Goal: Task Accomplishment & Management: Complete application form

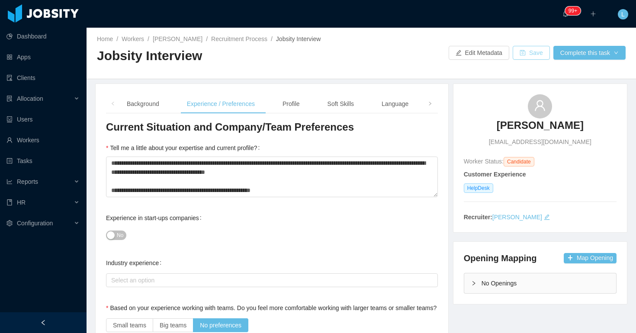
click at [537, 58] on button "Save" at bounding box center [531, 53] width 37 height 14
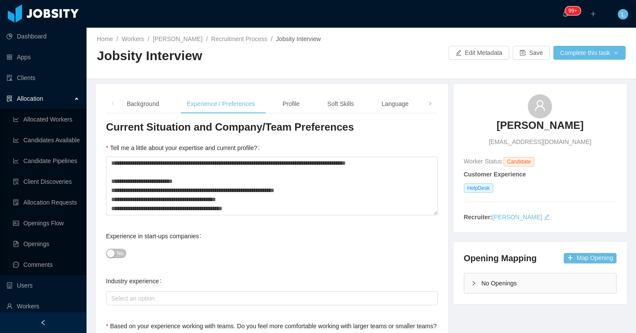
scroll to position [87, 0]
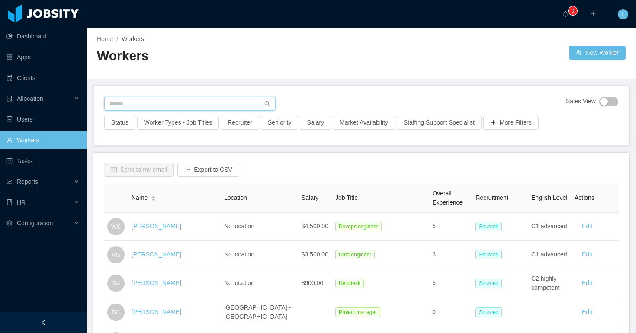
click at [178, 106] on input "text" at bounding box center [189, 104] width 171 height 14
type input "**********"
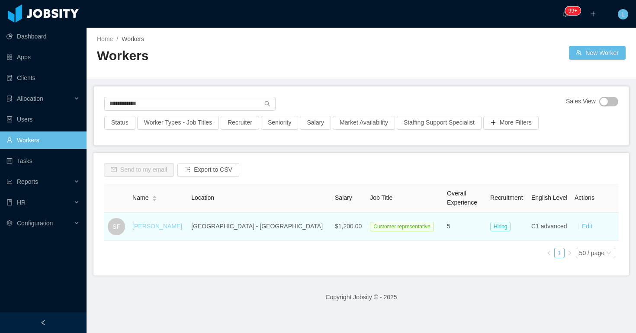
click at [150, 226] on link "Steven Funes" at bounding box center [157, 226] width 50 height 7
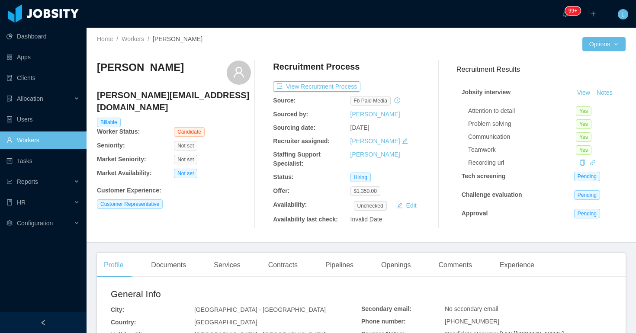
scroll to position [97, 0]
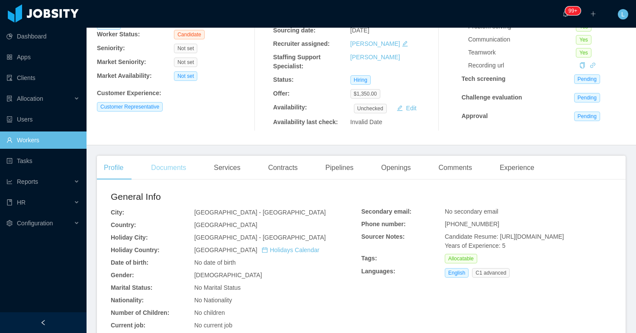
click at [180, 163] on div "Documents" at bounding box center [168, 168] width 49 height 24
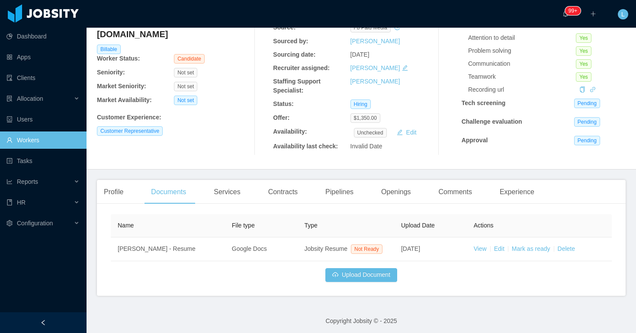
scroll to position [85, 0]
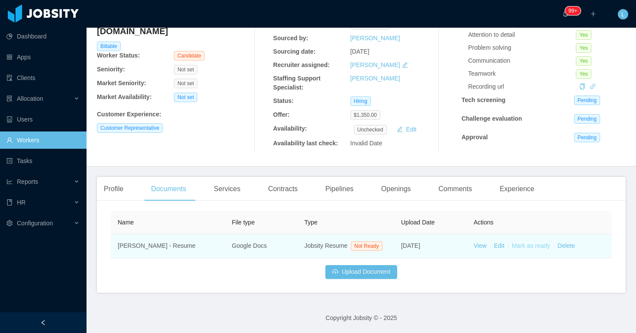
click at [524, 242] on link "Mark as ready" at bounding box center [531, 245] width 38 height 7
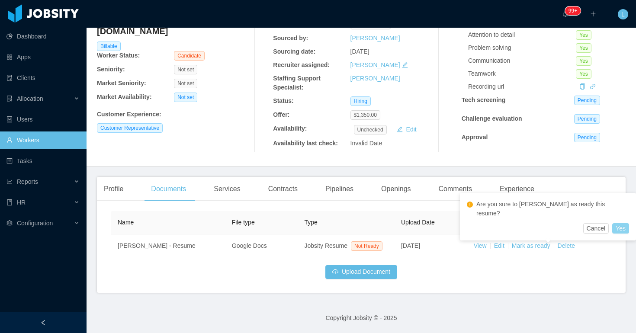
click at [612, 223] on button "Yes" at bounding box center [620, 228] width 17 height 10
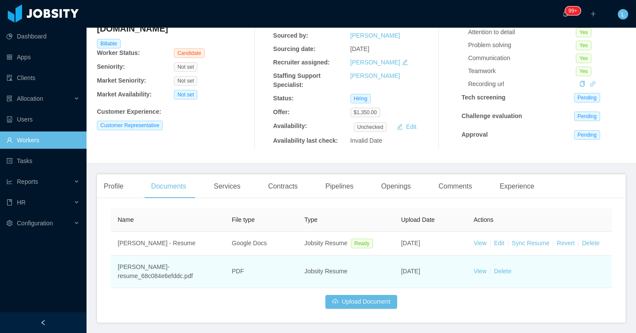
scroll to position [109, 0]
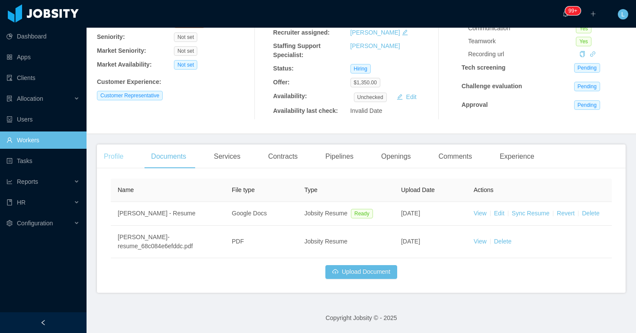
click at [123, 161] on div "Profile" at bounding box center [113, 156] width 33 height 24
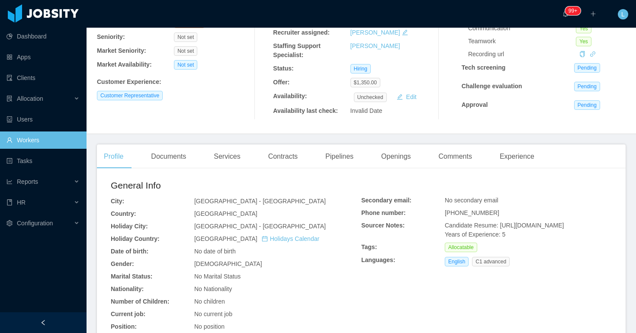
scroll to position [224, 0]
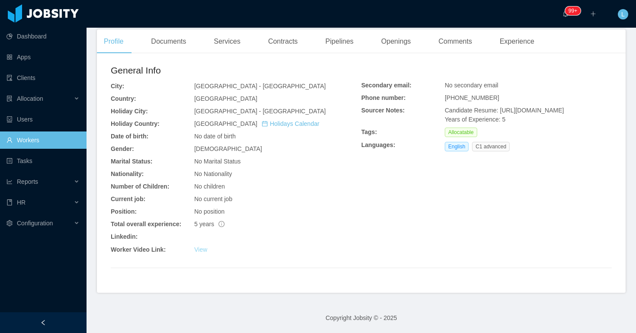
click at [202, 249] on link "View" at bounding box center [200, 249] width 13 height 7
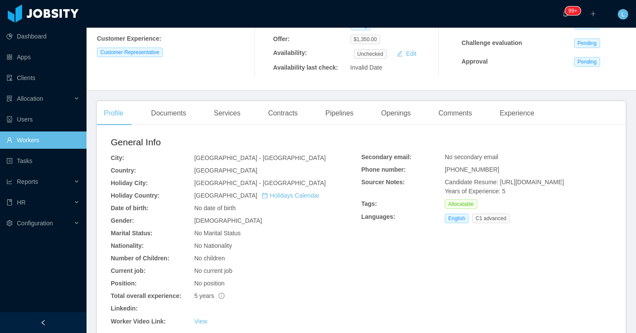
scroll to position [172, 0]
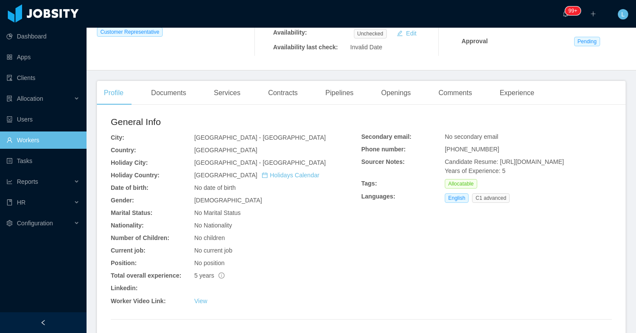
drag, startPoint x: 598, startPoint y: 182, endPoint x: 500, endPoint y: 162, distance: 100.5
click at [500, 162] on div "Candidate Resume: https://storage.googleapis.com/storage-p-careers/inbound23222…" at bounding box center [528, 166] width 167 height 18
copy span "https://storage.googleapis.com/storage-p-careers/inbound2322271632474880390_273…"
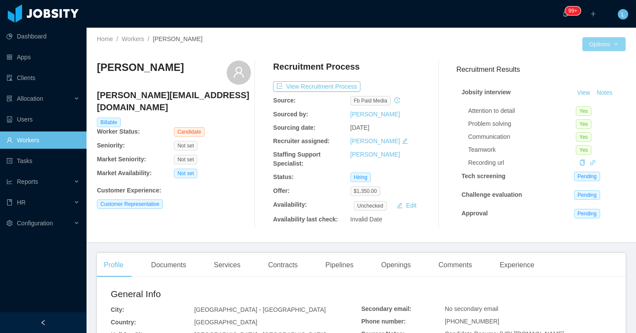
click at [598, 48] on button "Options" at bounding box center [603, 44] width 43 height 14
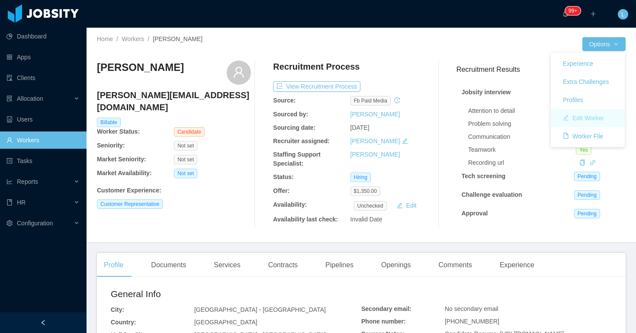
click at [586, 118] on button "Edit Worker" at bounding box center [583, 118] width 55 height 14
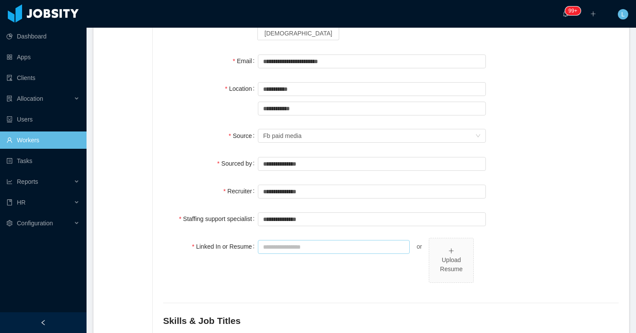
scroll to position [132, 0]
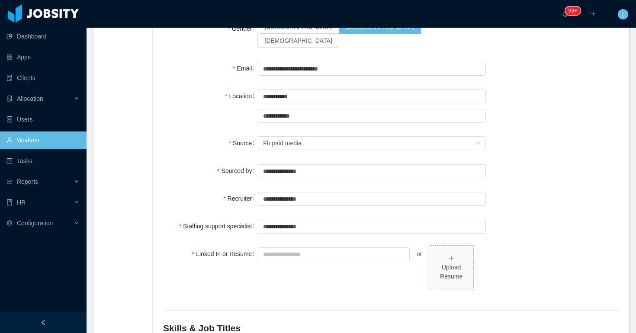
click at [455, 254] on div "Upload Resume" at bounding box center [451, 267] width 37 height 27
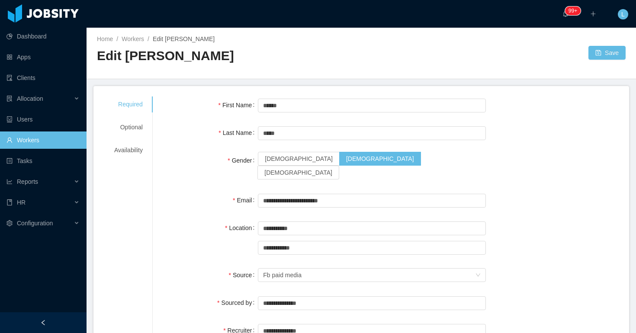
scroll to position [214, 0]
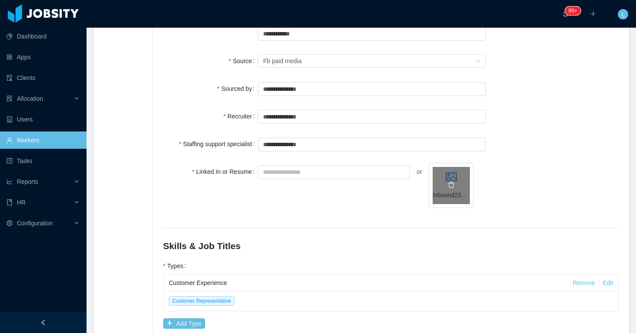
click at [444, 167] on div "inbound2322271632474880390.pdf" at bounding box center [451, 185] width 37 height 37
click at [449, 181] on icon "icon: delete" at bounding box center [451, 184] width 7 height 7
click at [449, 181] on div "Upload Resume" at bounding box center [451, 190] width 37 height 18
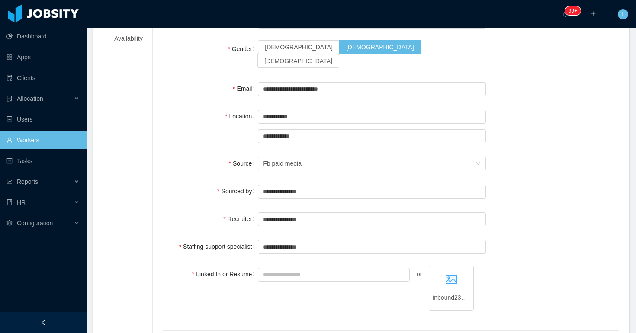
scroll to position [0, 0]
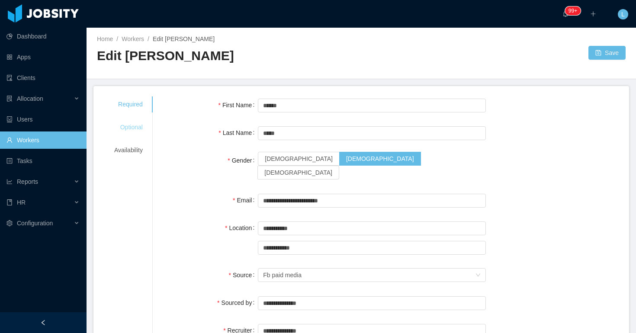
click at [141, 125] on div "Optional" at bounding box center [128, 127] width 49 height 16
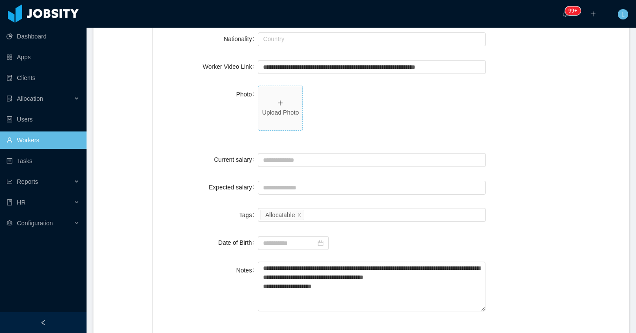
scroll to position [261, 0]
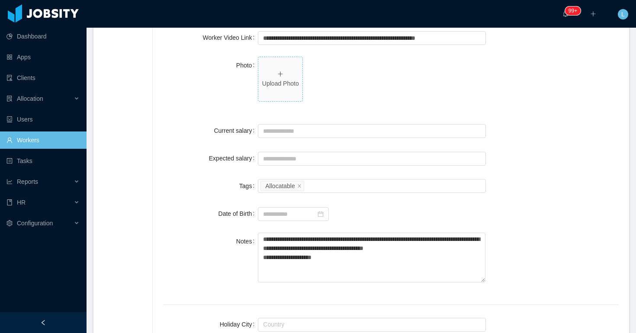
click at [280, 64] on span "Upload Photo" at bounding box center [280, 79] width 44 height 44
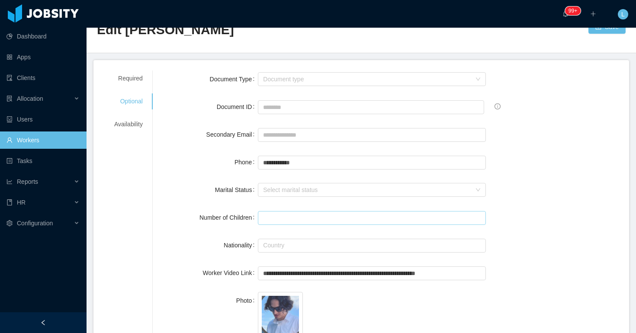
scroll to position [0, 0]
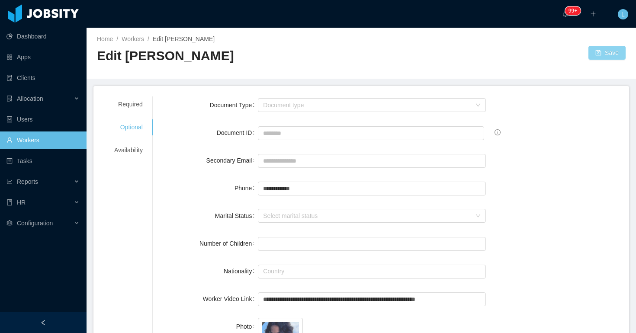
click at [611, 48] on button "Save" at bounding box center [606, 53] width 37 height 14
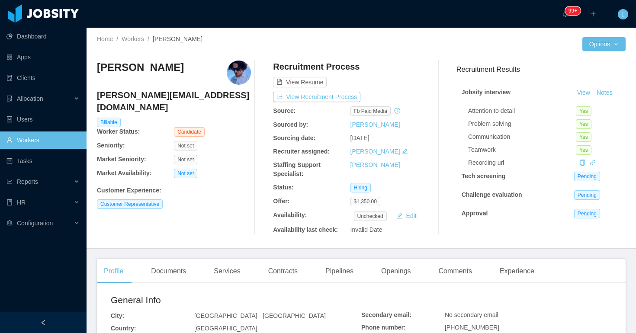
scroll to position [13, 0]
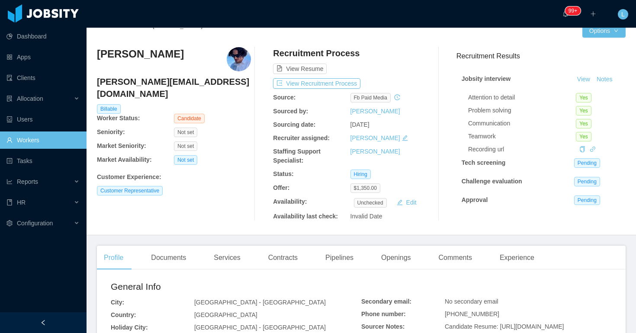
click at [182, 86] on h4 "steven_heyden@outlook.com" at bounding box center [174, 88] width 154 height 24
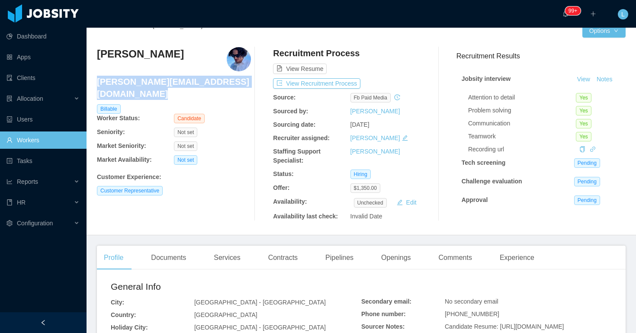
click at [182, 86] on h4 "steven_heyden@outlook.com" at bounding box center [174, 88] width 154 height 24
copy h4 "steven_heyden@outlook.com"
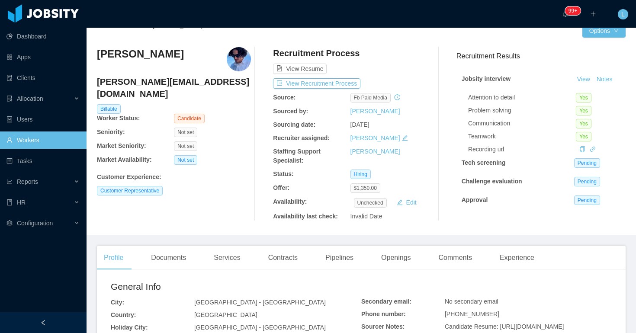
click at [241, 112] on div "Steven Funes steven_heyden@outlook.com Billable Worker Status: Candidate Senior…" at bounding box center [174, 134] width 154 height 174
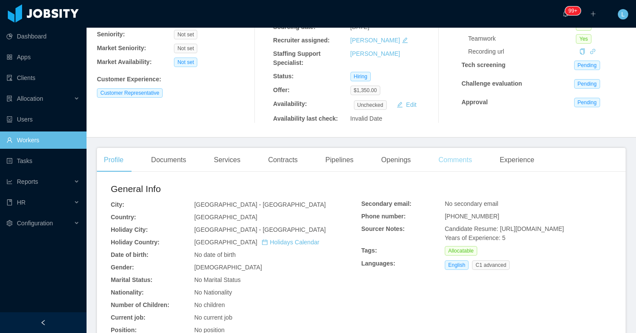
scroll to position [0, 0]
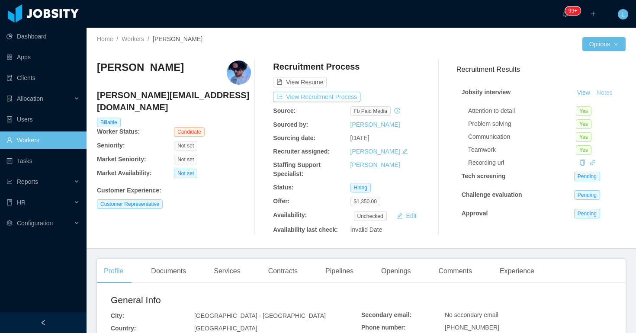
click at [606, 93] on button "Notes" at bounding box center [604, 93] width 23 height 10
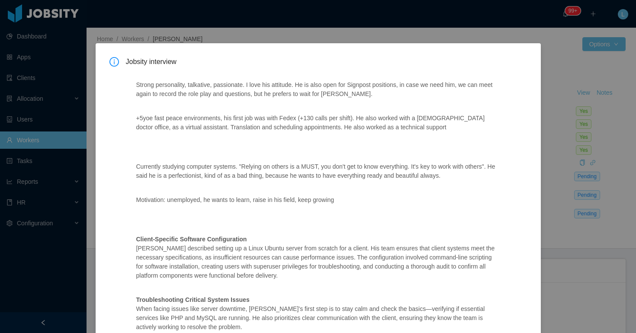
drag, startPoint x: 483, startPoint y: 269, endPoint x: 125, endPoint y: 86, distance: 402.2
click at [125, 86] on div "Jobsity interview Strong personality, talkative, passionate. I love his attitud…" at bounding box center [317, 287] width 417 height 461
copy div "Strong personality, talkative, passionate. I love his attitude. He is also open…"
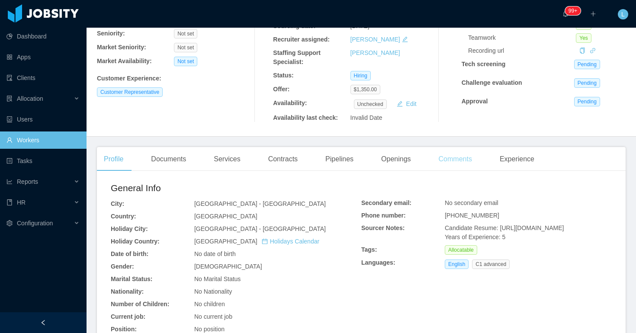
scroll to position [132, 0]
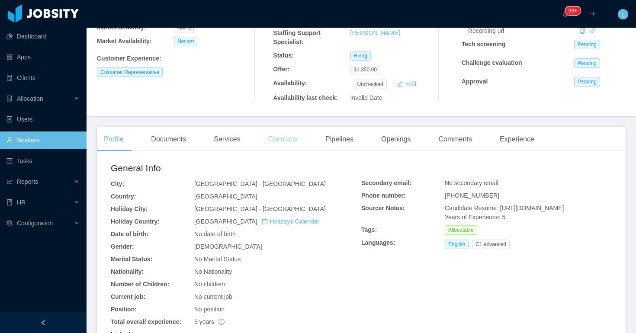
click at [274, 141] on div "Contracts" at bounding box center [282, 139] width 43 height 24
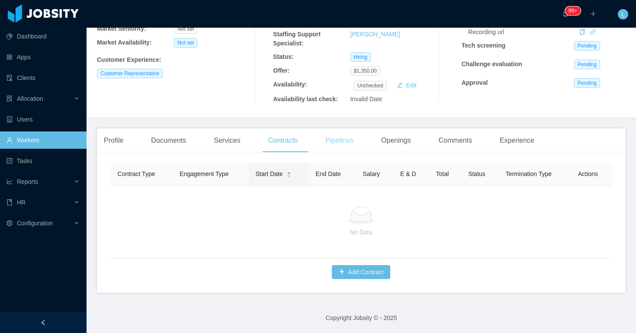
click at [333, 136] on div "Pipelines" at bounding box center [339, 140] width 42 height 24
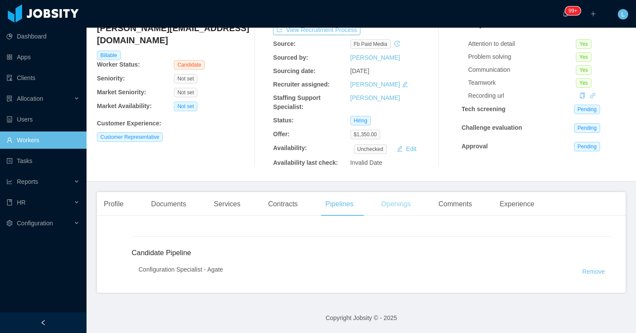
click at [403, 205] on div "Openings" at bounding box center [396, 204] width 44 height 24
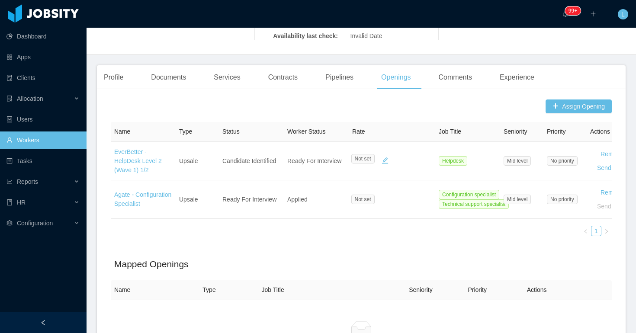
scroll to position [201, 0]
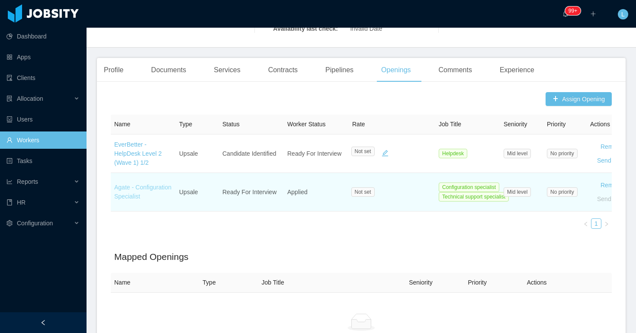
click at [134, 193] on link "Agate - Configuration Specialist" at bounding box center [142, 192] width 57 height 16
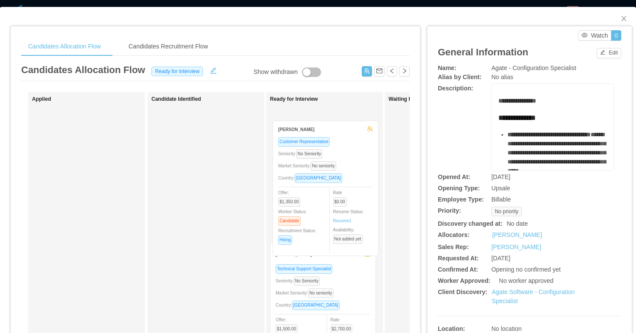
drag, startPoint x: 101, startPoint y: 142, endPoint x: 341, endPoint y: 155, distance: 240.4
click at [341, 155] on div "Applied Steven Funes Customer Representative Seniority: No Seniority Market Sen…" at bounding box center [215, 311] width 388 height 439
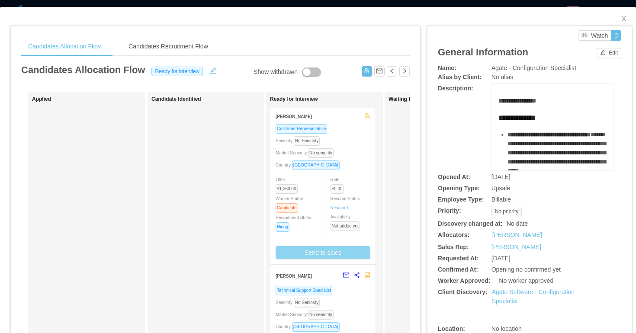
click at [321, 250] on button "Send to sales" at bounding box center [323, 252] width 95 height 13
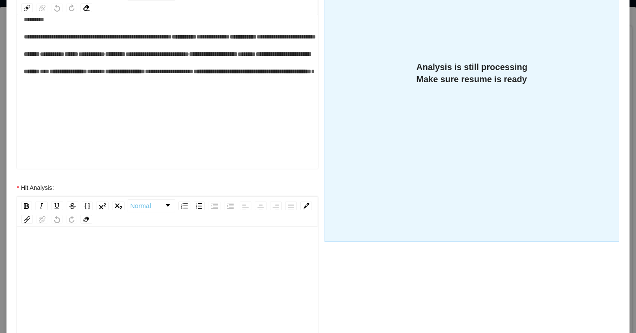
scroll to position [86, 0]
click at [93, 78] on div "**********" at bounding box center [168, 54] width 288 height 87
click at [122, 89] on div "**********" at bounding box center [168, 54] width 288 height 87
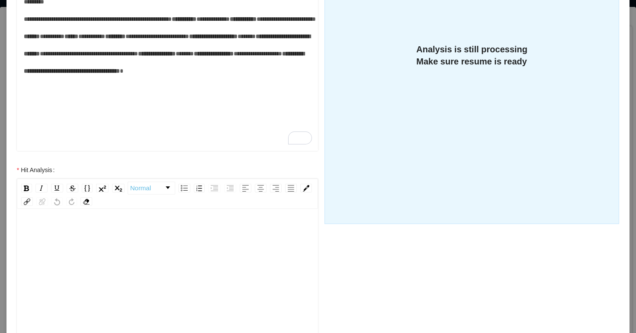
click at [176, 57] on span "*****" at bounding box center [185, 54] width 18 height 6
click at [105, 252] on div "rdw-editor" at bounding box center [168, 299] width 288 height 151
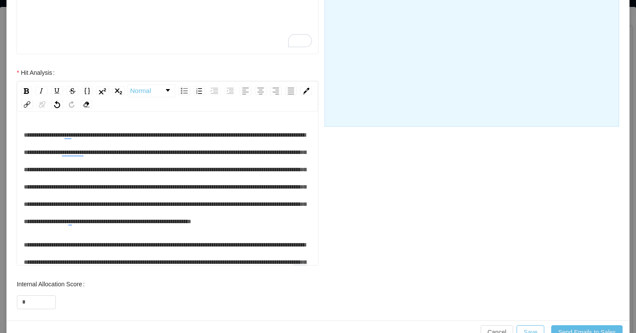
scroll to position [6, 0]
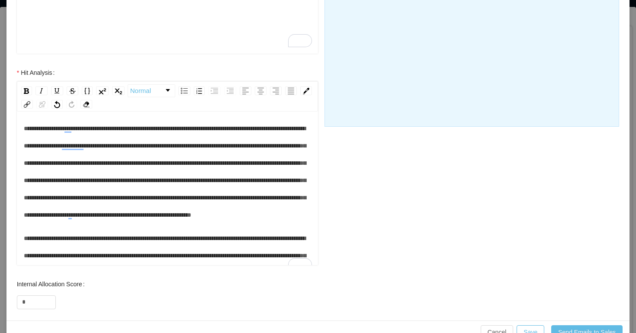
click at [28, 129] on span "**********" at bounding box center [165, 171] width 282 height 93
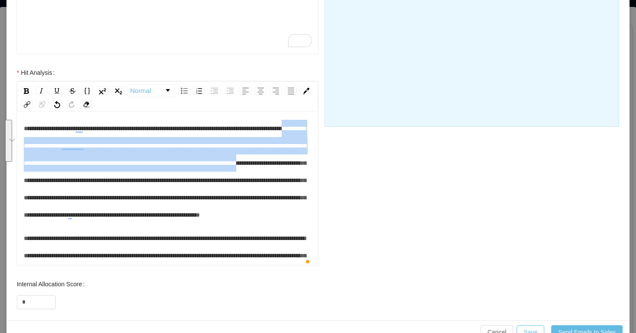
drag, startPoint x: 86, startPoint y: 145, endPoint x: 206, endPoint y: 182, distance: 125.6
click at [206, 182] on span "**********" at bounding box center [165, 171] width 282 height 93
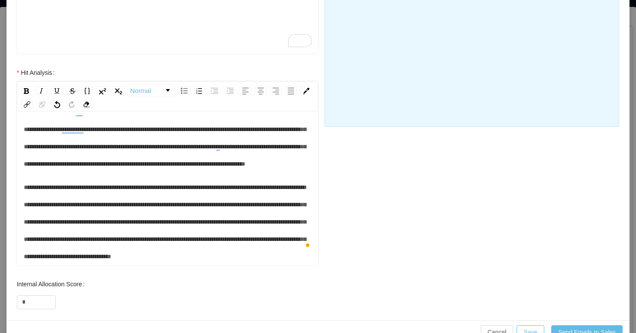
scroll to position [74, 0]
click at [177, 223] on span "**********" at bounding box center [165, 221] width 282 height 75
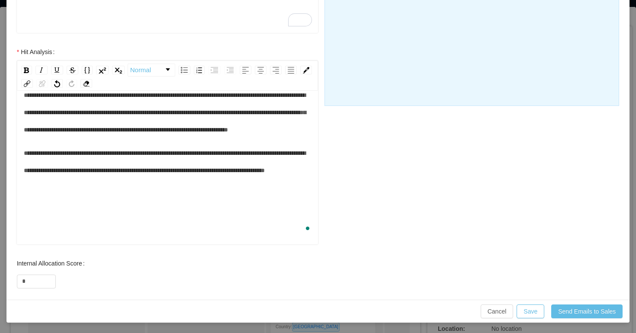
scroll to position [0, 0]
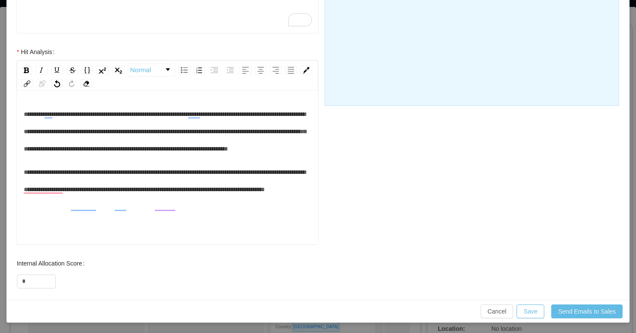
click at [24, 115] on span "**********" at bounding box center [165, 131] width 282 height 41
click at [570, 309] on button "Send Emails to Sales" at bounding box center [586, 311] width 71 height 14
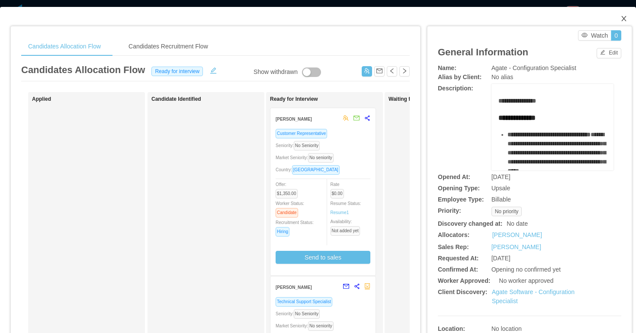
click at [627, 20] on icon "icon: close" at bounding box center [623, 18] width 7 height 7
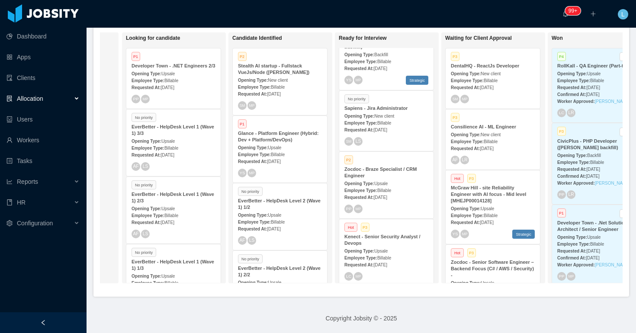
scroll to position [420, 0]
